Goal: Task Accomplishment & Management: Use online tool/utility

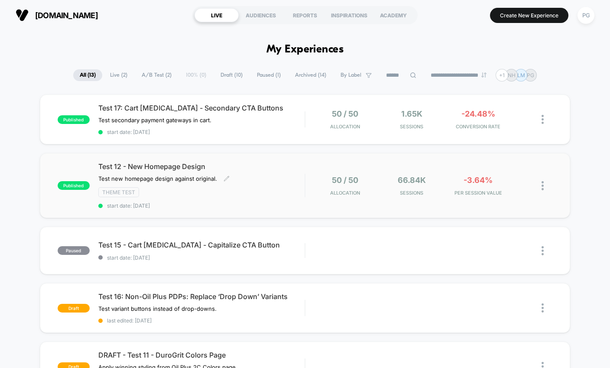
click at [260, 166] on span "Test 12 - New Homepage Design" at bounding box center [201, 166] width 207 height 9
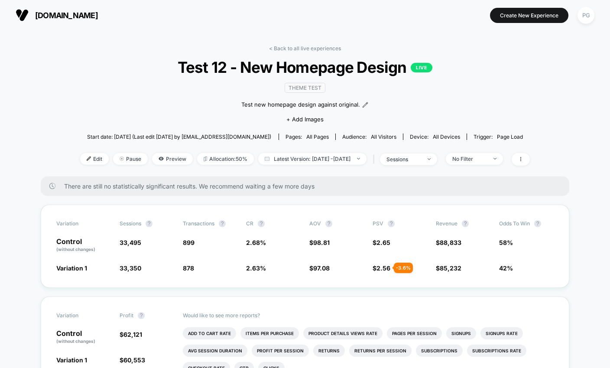
click at [297, 47] on link "< Back to all live experiences" at bounding box center [305, 48] width 72 height 6
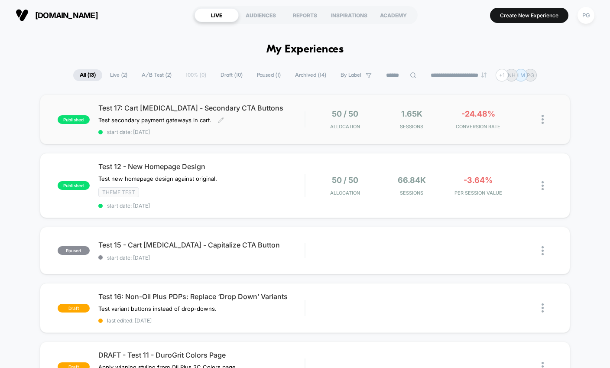
click at [286, 112] on span "Test 17: Cart [MEDICAL_DATA] - Secondary CTA Buttons" at bounding box center [201, 108] width 207 height 9
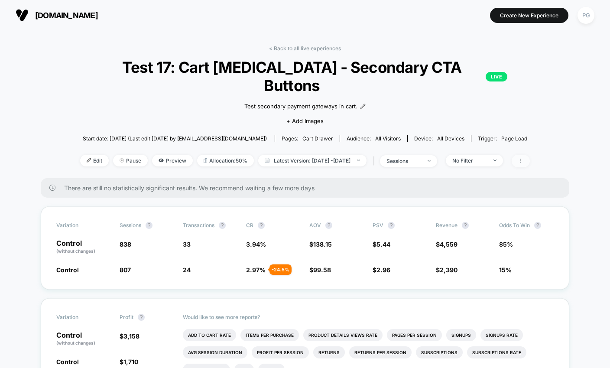
click at [530, 155] on span at bounding box center [521, 161] width 18 height 13
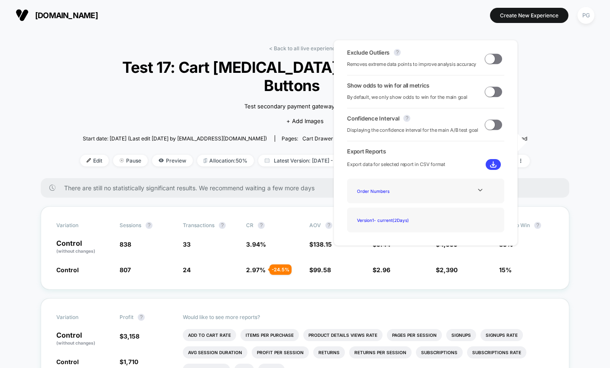
click at [488, 57] on span at bounding box center [490, 59] width 10 height 10
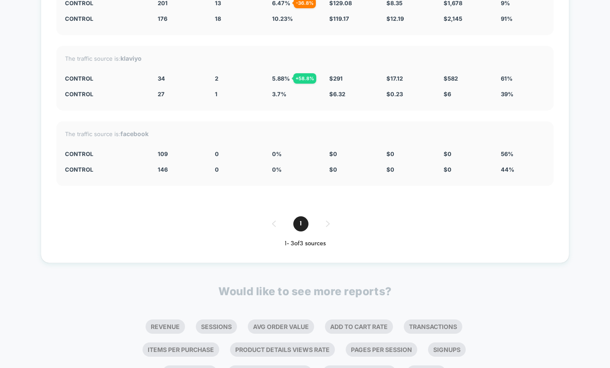
scroll to position [1739, 0]
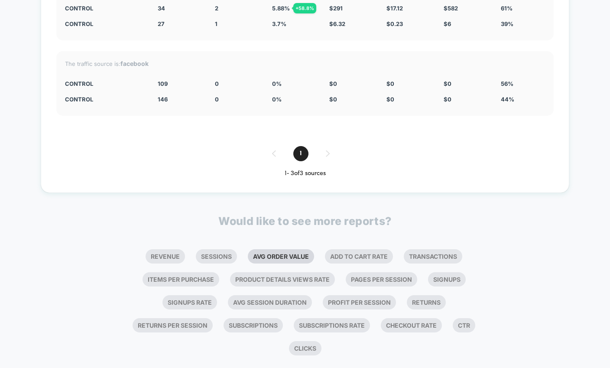
click at [291, 249] on li "Avg Order Value" at bounding box center [281, 256] width 66 height 14
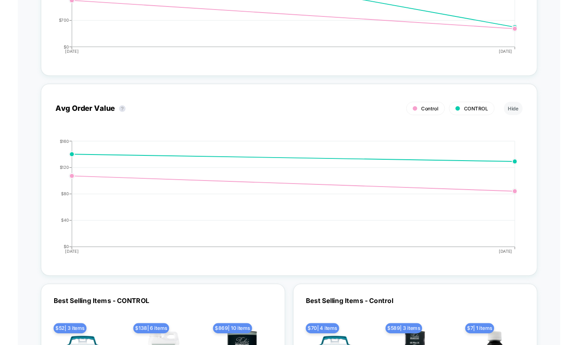
scroll to position [0, 0]
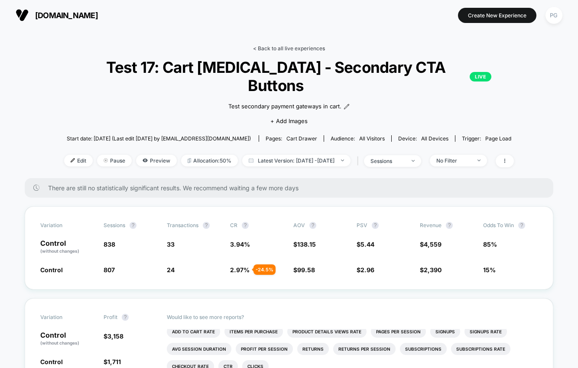
click at [286, 48] on link "< Back to all live experiences" at bounding box center [289, 48] width 72 height 6
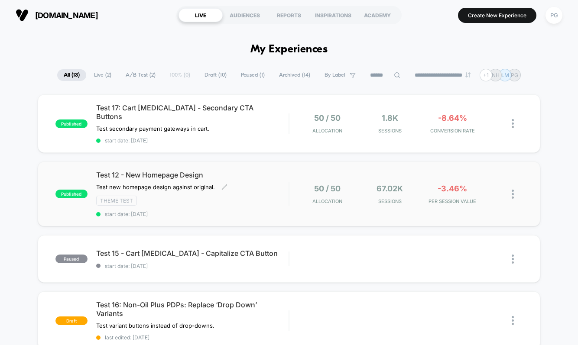
click at [242, 171] on span "Test 12 - New Homepage Design" at bounding box center [192, 175] width 193 height 9
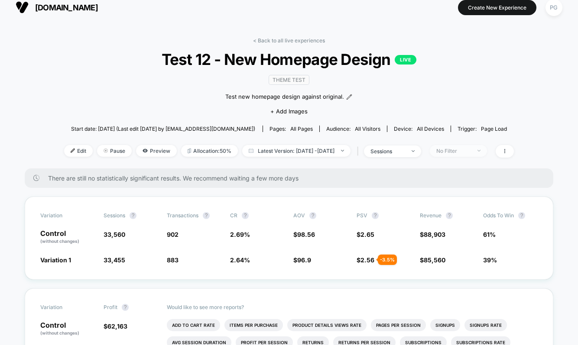
scroll to position [9, 0]
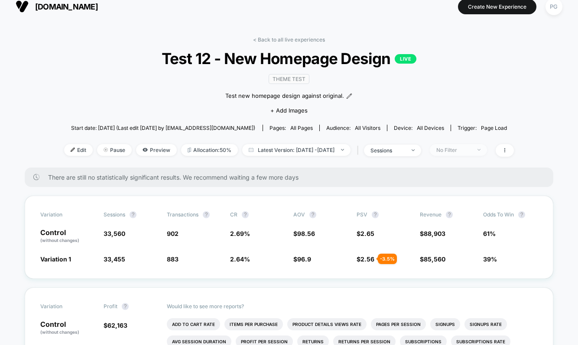
click at [458, 149] on div "No Filter" at bounding box center [453, 150] width 35 height 6
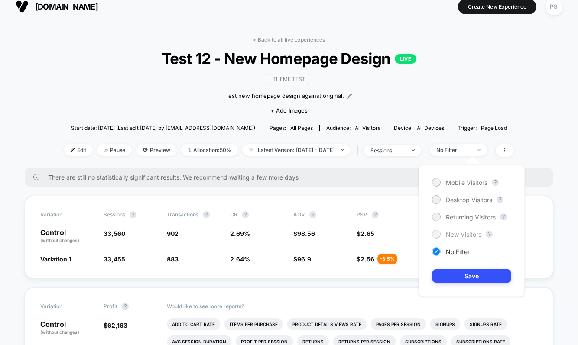
click at [465, 237] on span "New Visitors" at bounding box center [464, 234] width 36 height 7
click at [480, 281] on button "Save" at bounding box center [471, 276] width 79 height 14
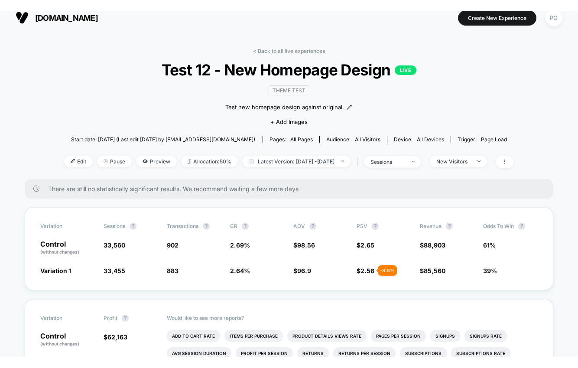
scroll to position [22, 0]
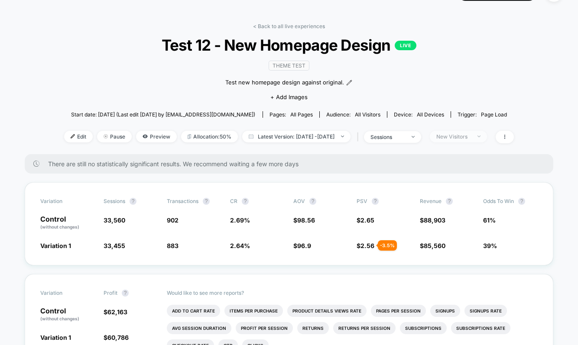
click at [468, 137] on div "New Visitors" at bounding box center [453, 136] width 35 height 6
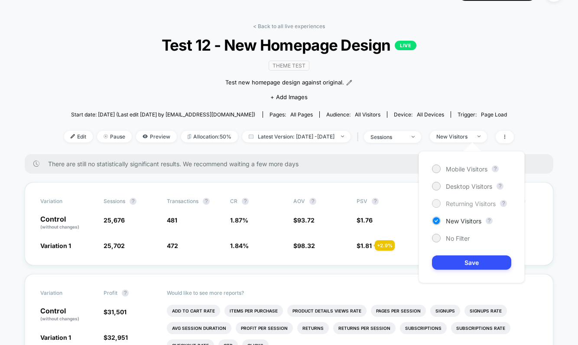
click at [460, 203] on span "Returning Visitors" at bounding box center [471, 203] width 50 height 7
click at [480, 260] on button "Save" at bounding box center [471, 263] width 79 height 14
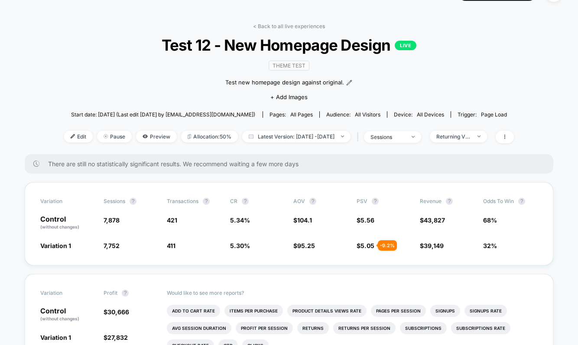
click at [481, 143] on div "< Back to all live experiences Test 12 - New Homepage Design LIVE Theme Test Te…" at bounding box center [289, 88] width 450 height 131
click at [481, 141] on span "Returning Visitors" at bounding box center [458, 137] width 57 height 12
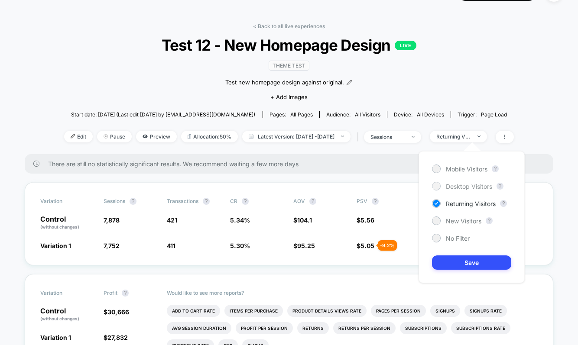
click at [469, 185] on span "Desktop Visitors" at bounding box center [469, 186] width 46 height 7
click at [466, 260] on button "Save" at bounding box center [471, 263] width 79 height 14
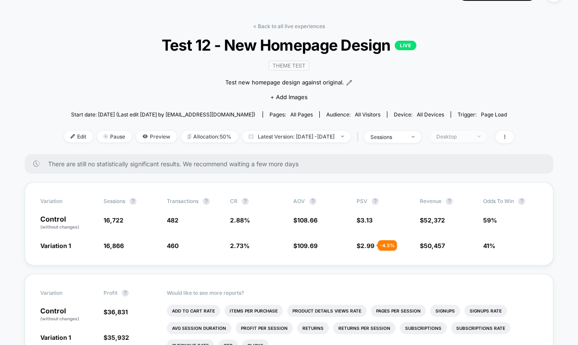
click at [487, 139] on span "Desktop" at bounding box center [458, 137] width 57 height 12
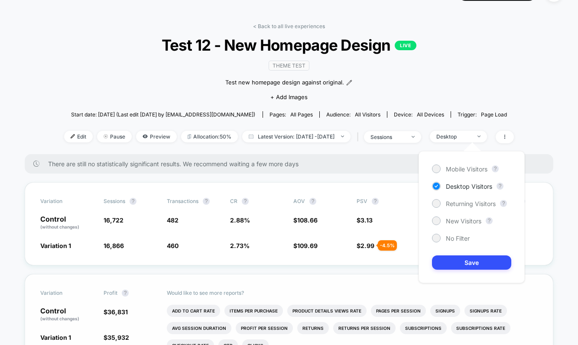
click at [254, 275] on div "Would like to see more reports? Add To Cart Rate Items Per Purchase Product Det…" at bounding box center [352, 316] width 371 height 82
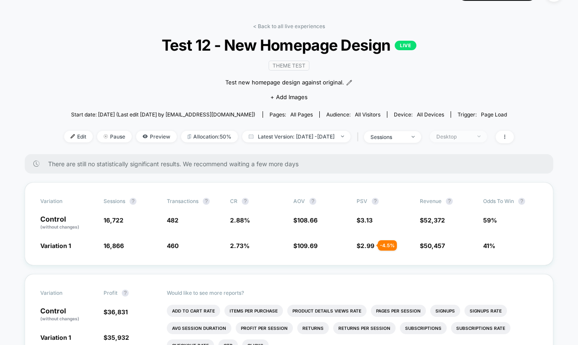
click at [456, 139] on div "Desktop" at bounding box center [453, 136] width 35 height 6
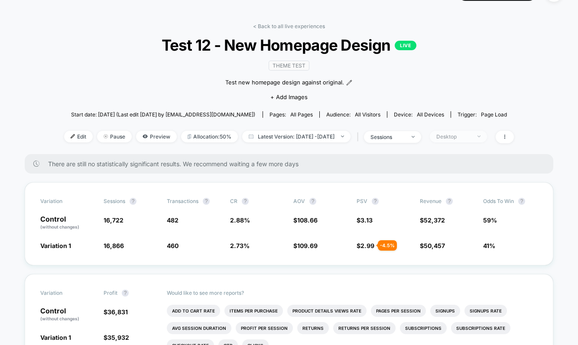
click at [471, 133] on div "Desktop" at bounding box center [453, 136] width 35 height 6
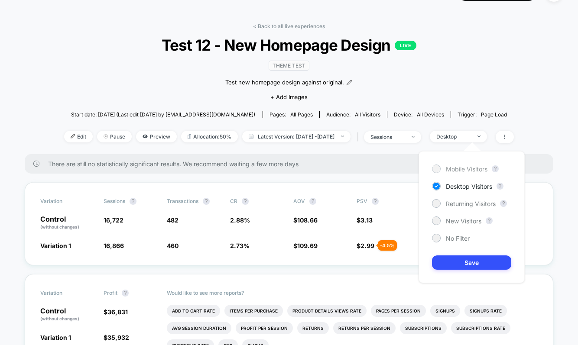
click at [477, 166] on span "Mobile Visitors" at bounding box center [467, 169] width 42 height 7
click at [470, 263] on button "Save" at bounding box center [471, 263] width 79 height 14
